Goal: Information Seeking & Learning: Learn about a topic

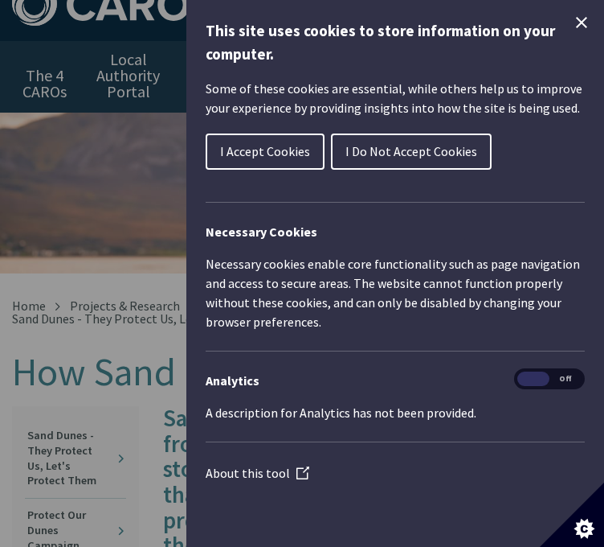
scroll to position [40, 0]
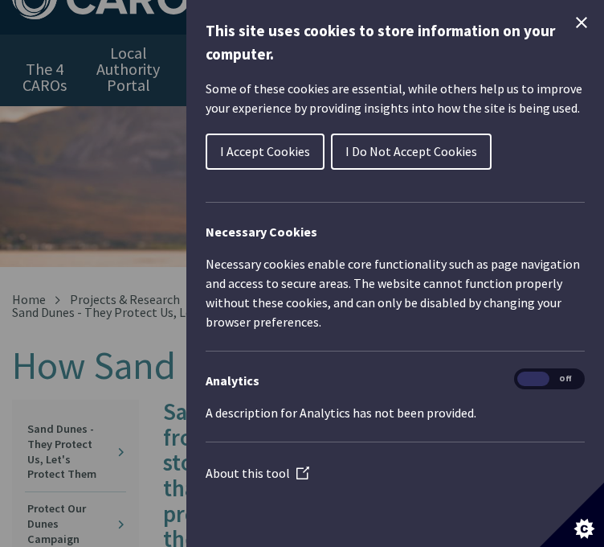
click at [590, 19] on icon "Close Cookie Control" at bounding box center [581, 22] width 19 height 19
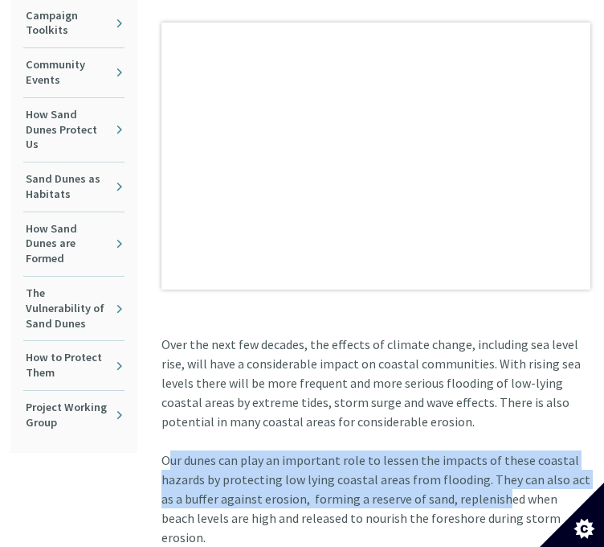
scroll to position [612, 2]
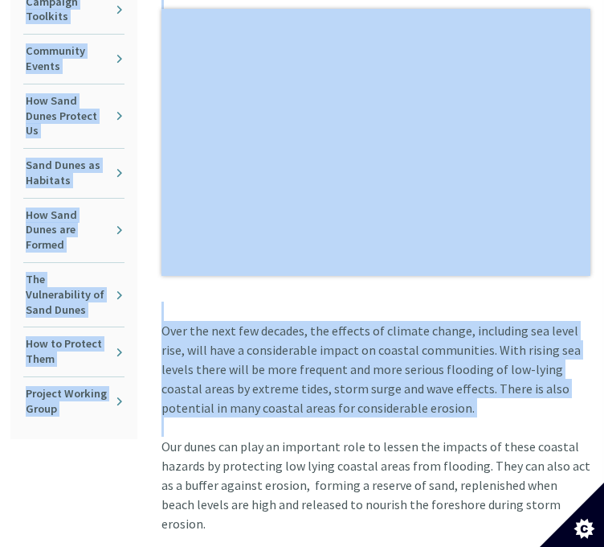
drag, startPoint x: 161, startPoint y: 453, endPoint x: 555, endPoint y: 501, distance: 396.7
drag, startPoint x: 563, startPoint y: 504, endPoint x: 551, endPoint y: 503, distance: 12.9
click at [551, 503] on icon "Set cookie preferences" at bounding box center [572, 514] width 64 height 64
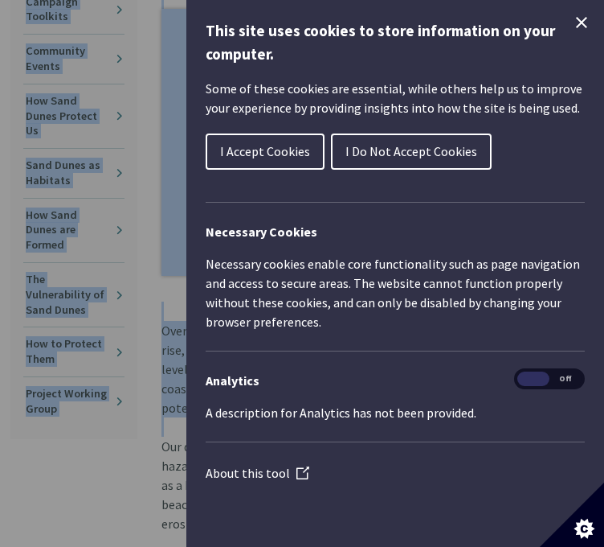
click at [579, 28] on icon "Close Cookie Control" at bounding box center [581, 22] width 19 height 19
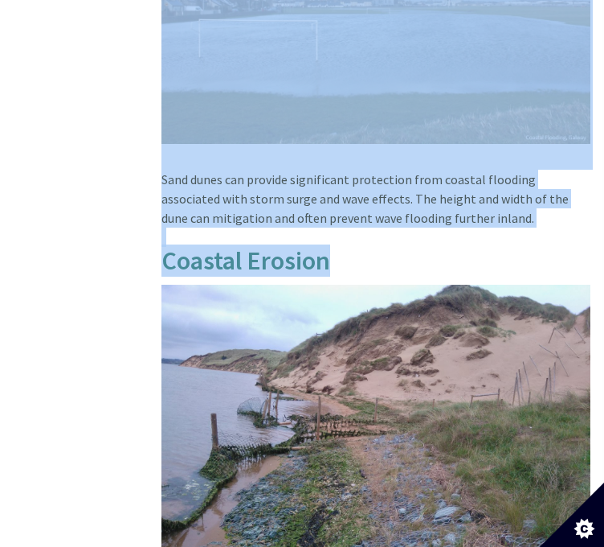
scroll to position [1271, 2]
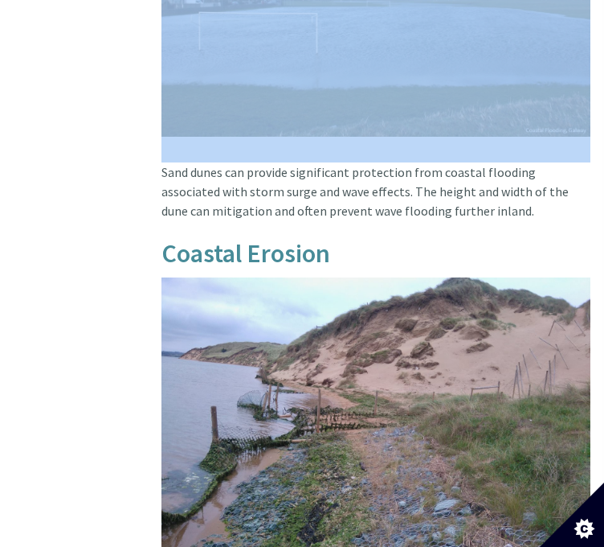
drag, startPoint x: 154, startPoint y: 440, endPoint x: 391, endPoint y: 113, distance: 403.5
click at [391, 113] on div "Sand dunes provide natural protection from coastal flooding and winds during st…" at bounding box center [375, 273] width 453 height 2208
click at [391, 113] on img at bounding box center [376, 33] width 429 height 207
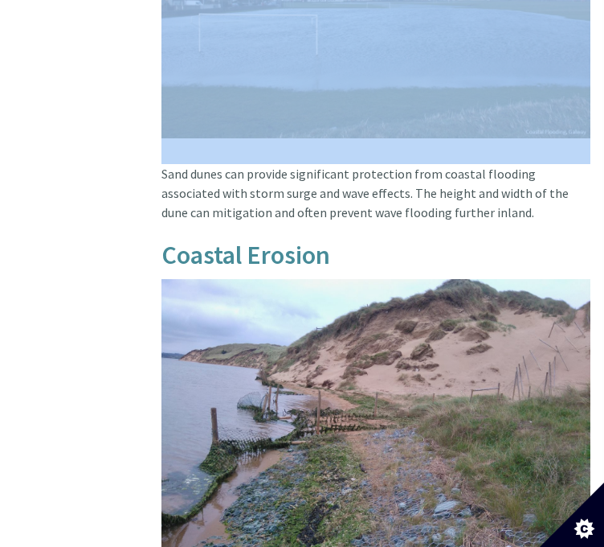
scroll to position [1267, 2]
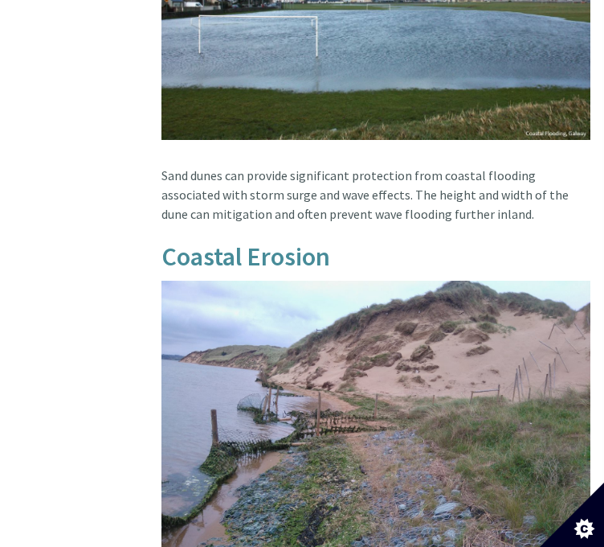
click at [437, 208] on article "Sand dunes provide natural protection from coastal flooding and winds during st…" at bounding box center [376, 276] width 429 height 2208
copy article "Sand dunes can provide significant protection from coastal flooding associated …"
drag, startPoint x: 473, startPoint y: 198, endPoint x: 161, endPoint y: 158, distance: 314.4
click at [162, 158] on article "Sand dunes provide natural protection from coastal flooding and winds during st…" at bounding box center [376, 276] width 429 height 2208
